Goal: Entertainment & Leisure: Consume media (video, audio)

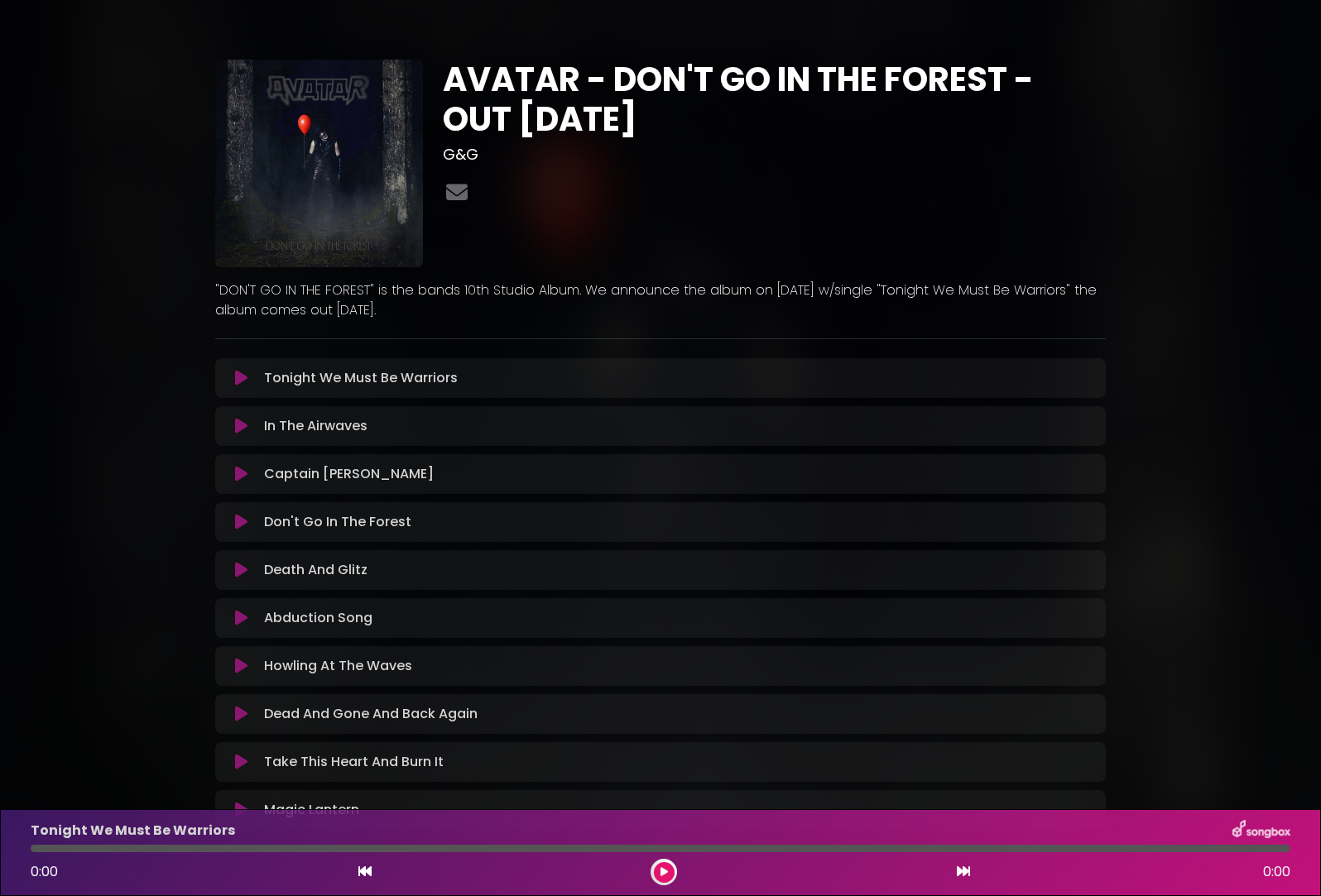
click at [459, 359] on div "Tonight We Must Be Warriors Loading Track... Name" at bounding box center [660, 378] width 891 height 40
click at [240, 387] on div "Tonight We Must Be Warriors Loading Track..." at bounding box center [660, 377] width 871 height 20
click at [242, 376] on icon at bounding box center [241, 378] width 12 height 17
click at [414, 379] on p "Tonight We Must Be Warriors Loading Track..." at bounding box center [360, 377] width 193 height 20
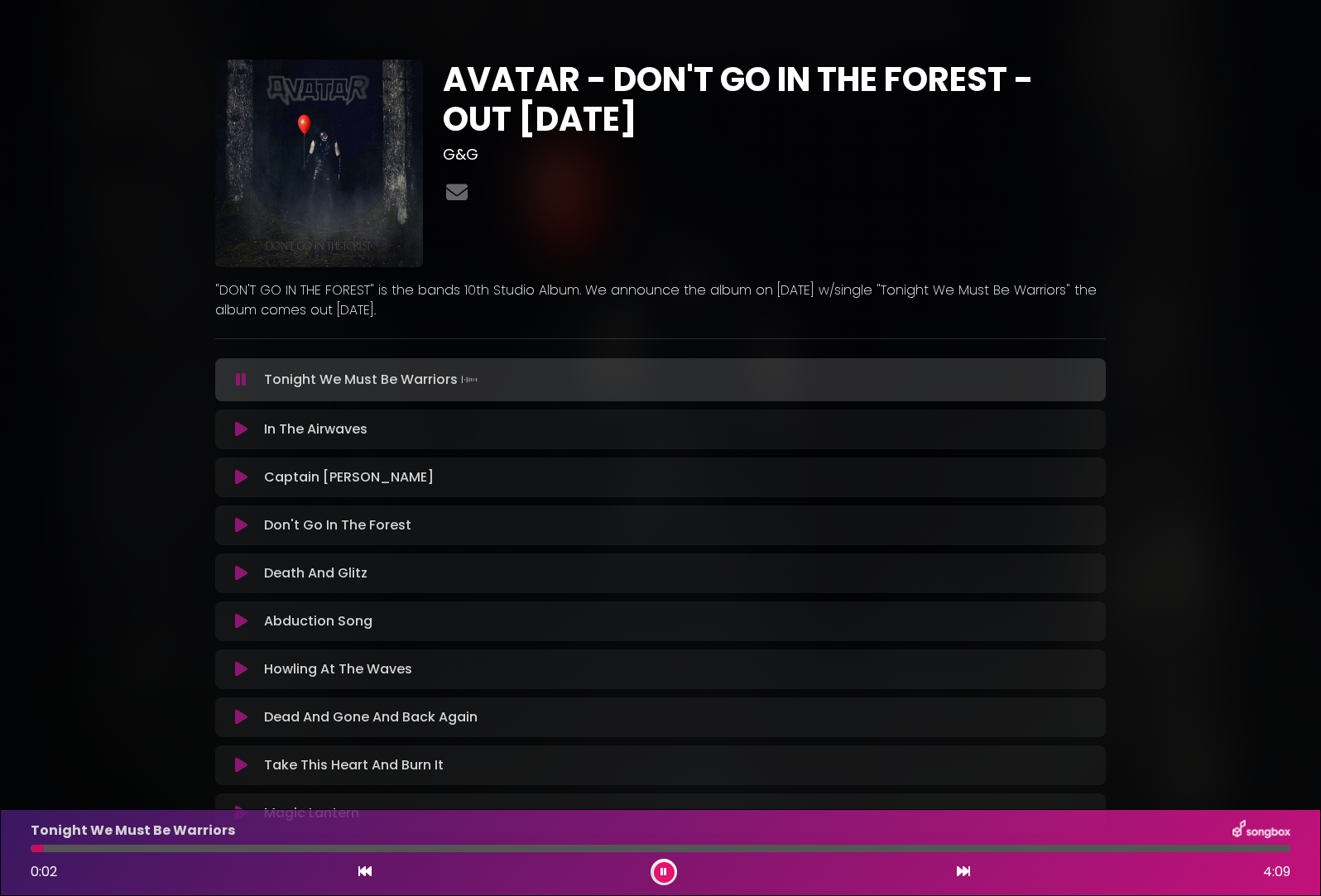
click at [1154, 219] on div "AVATAR - DON'T GO IN THE FOREST - OUT [DATE] G&G" at bounding box center [660, 440] width 1093 height 841
click at [240, 377] on icon at bounding box center [241, 380] width 10 height 17
